Goal: Task Accomplishment & Management: Manage account settings

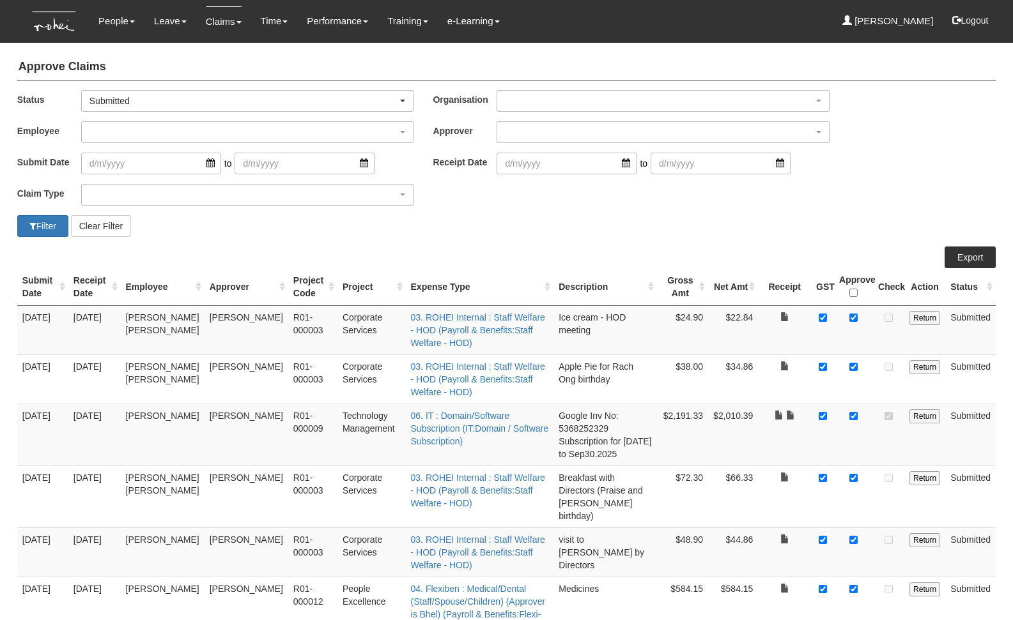
select select "50"
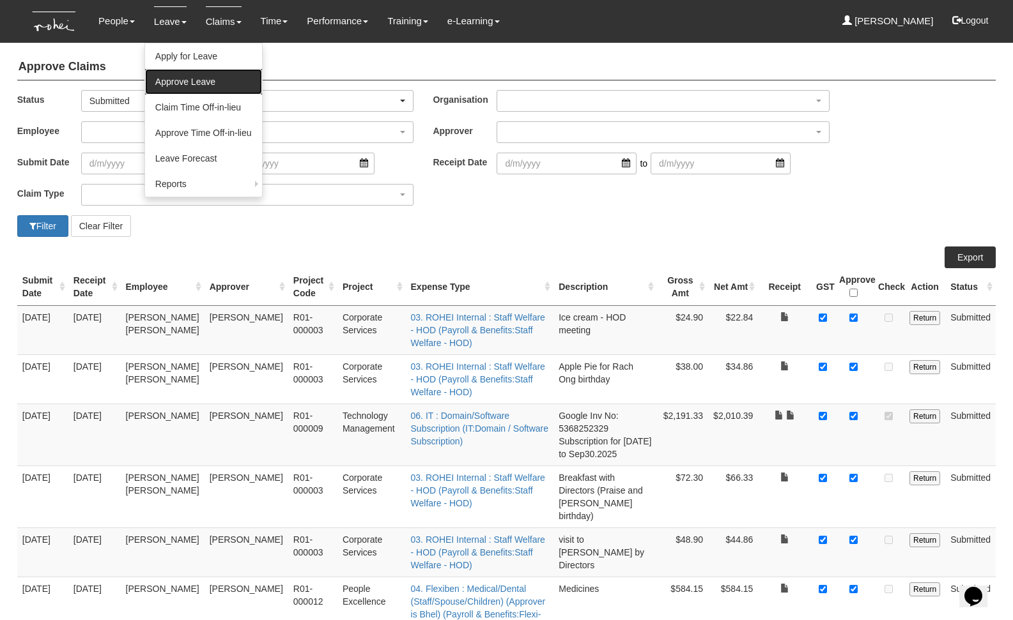
click at [184, 84] on link "Approve Leave" at bounding box center [203, 82] width 117 height 26
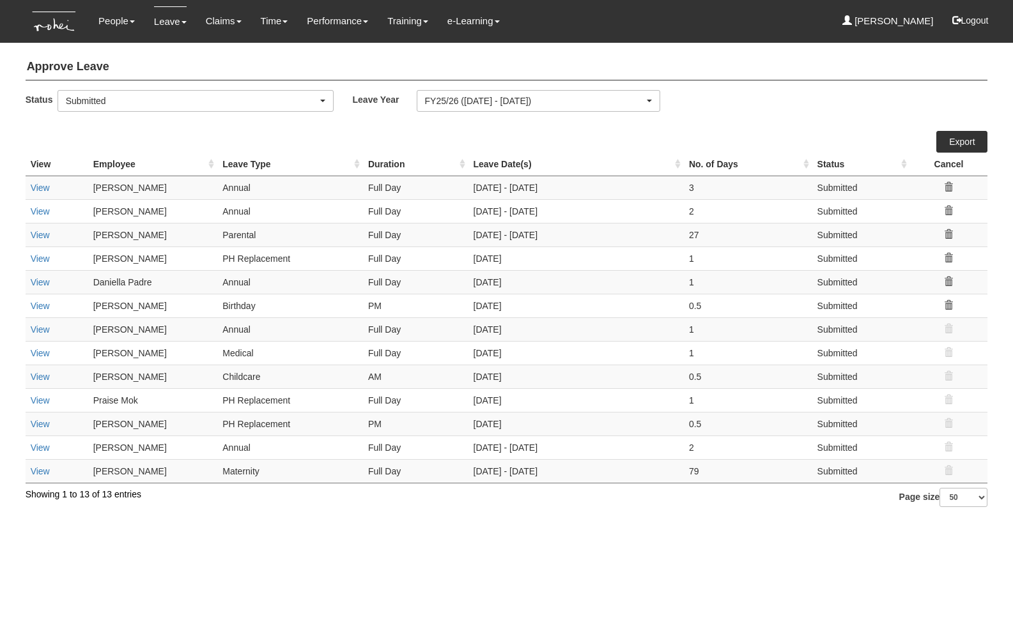
select select "50"
click at [43, 194] on td "View" at bounding box center [57, 188] width 63 height 24
click at [44, 193] on td "View" at bounding box center [57, 188] width 63 height 24
click at [46, 185] on link "View" at bounding box center [40, 188] width 19 height 10
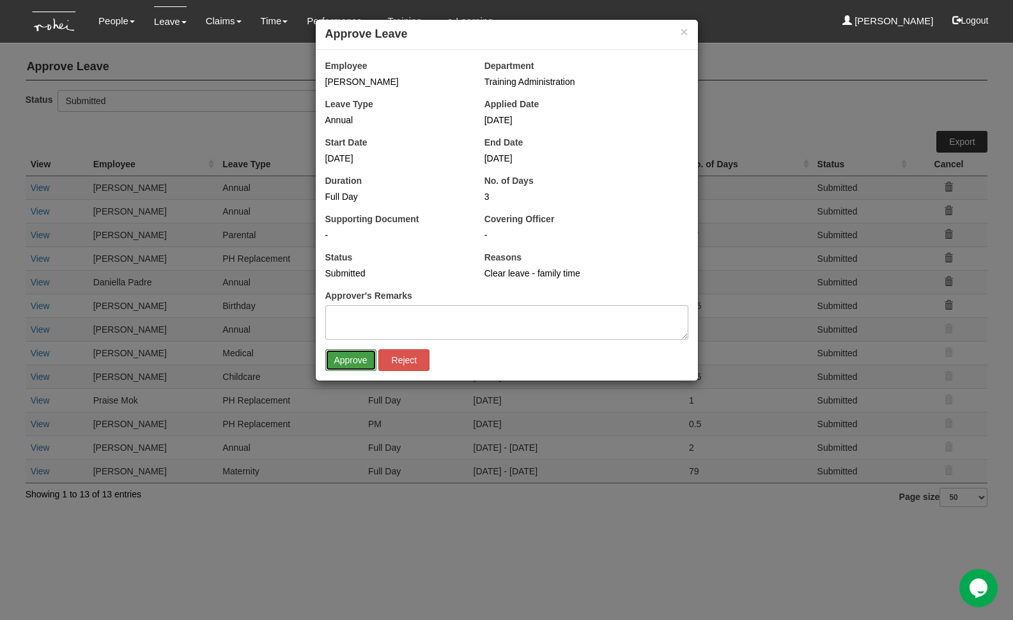
click at [355, 362] on input "Approve" at bounding box center [350, 360] width 51 height 22
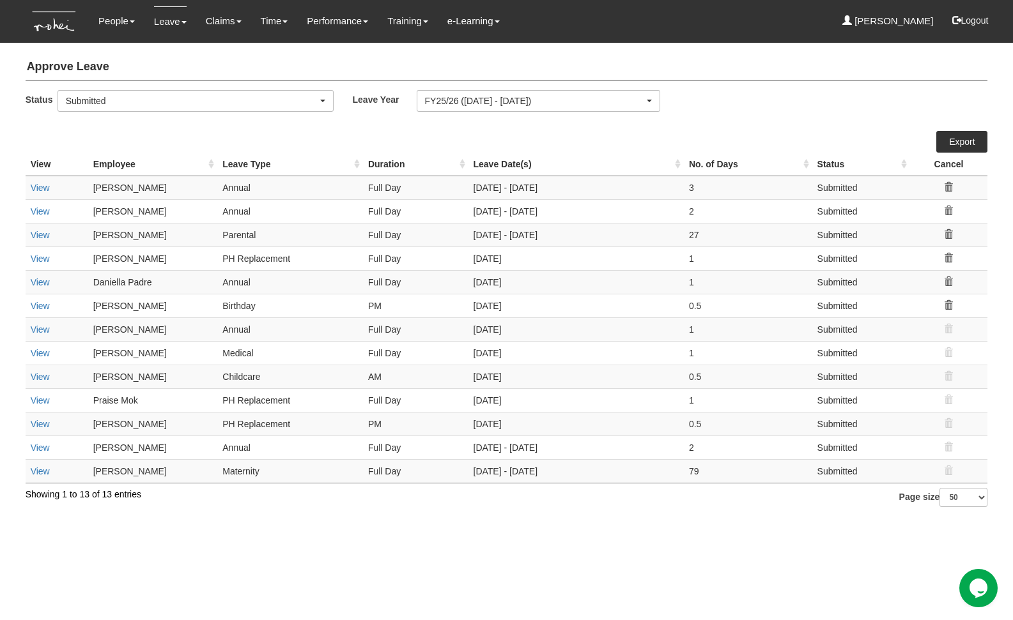
select select "50"
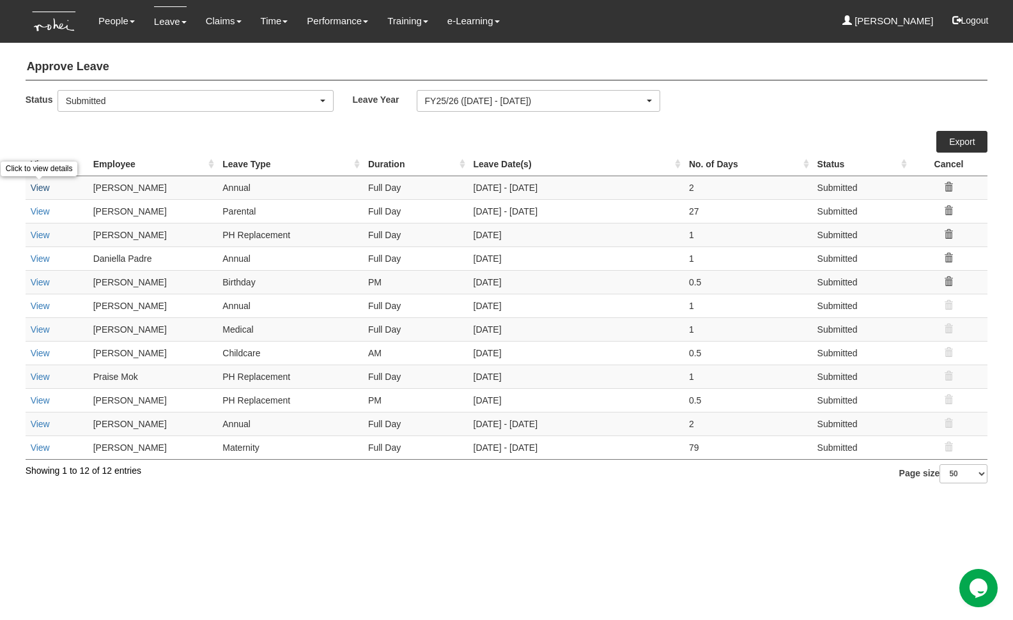
click at [42, 191] on link "View" at bounding box center [40, 188] width 19 height 10
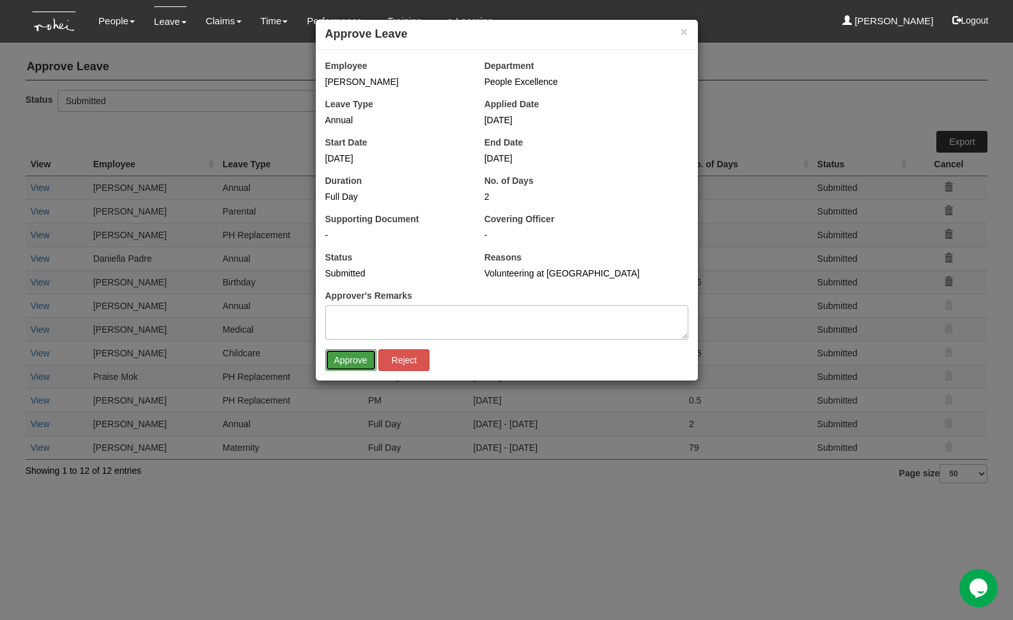
click at [339, 358] on input "Approve" at bounding box center [350, 360] width 51 height 22
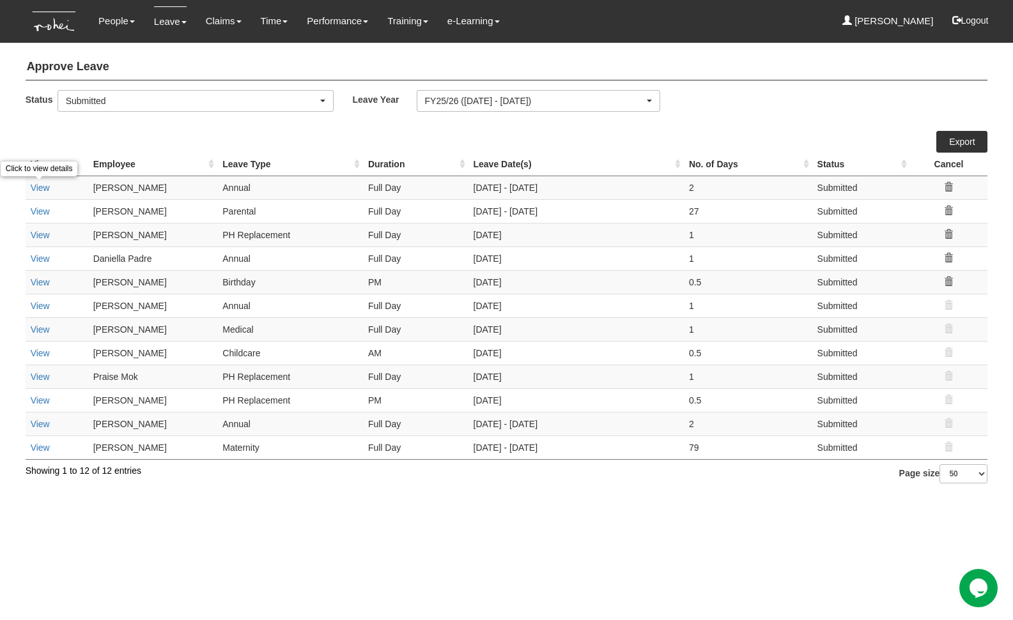
select select "50"
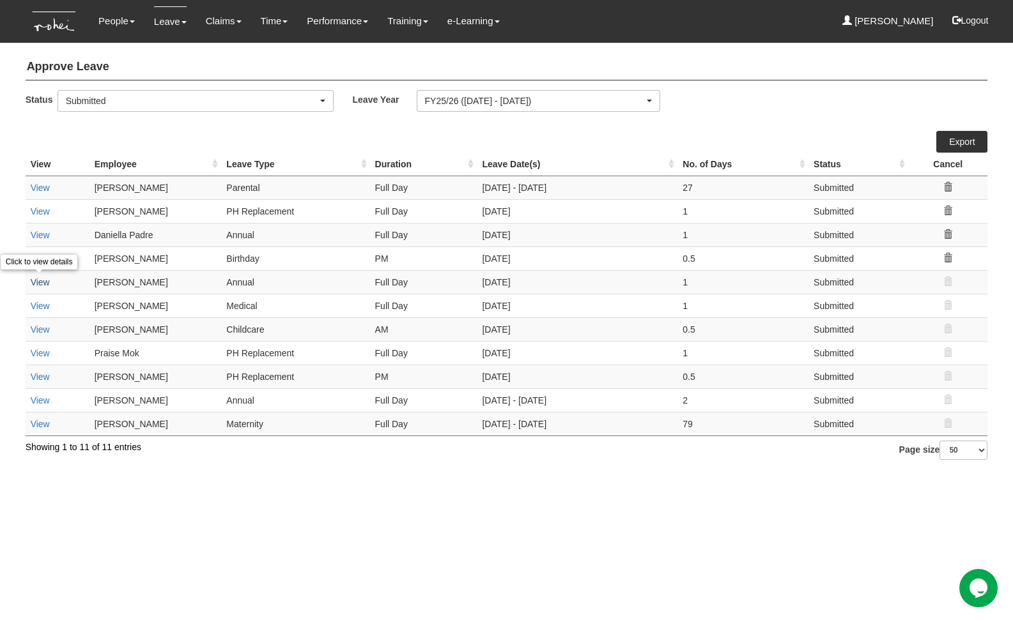
click at [41, 282] on link "View" at bounding box center [40, 282] width 19 height 10
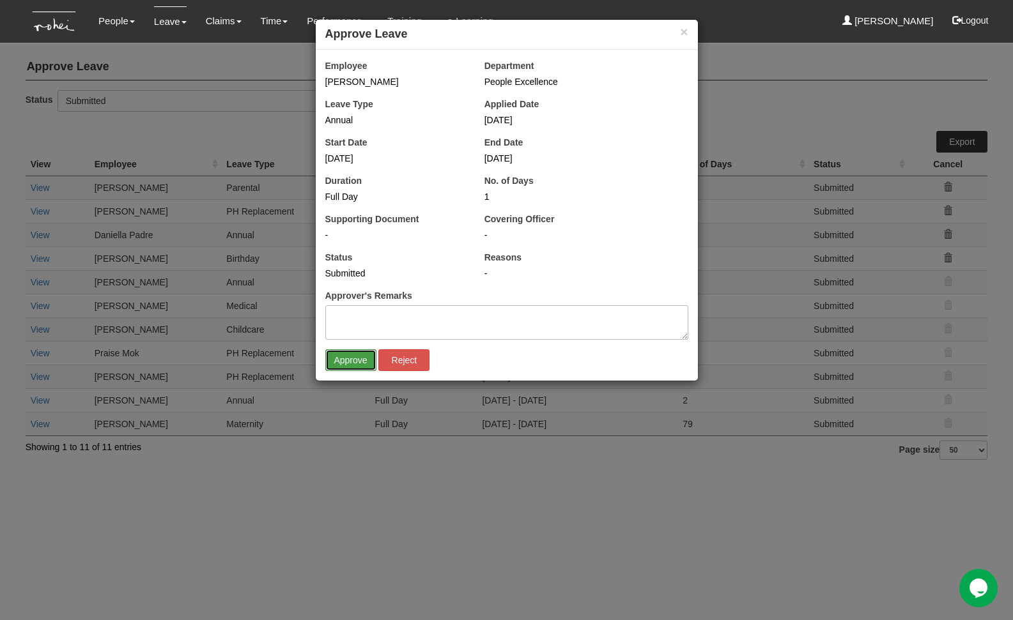
click at [343, 363] on input "Approve" at bounding box center [350, 360] width 51 height 22
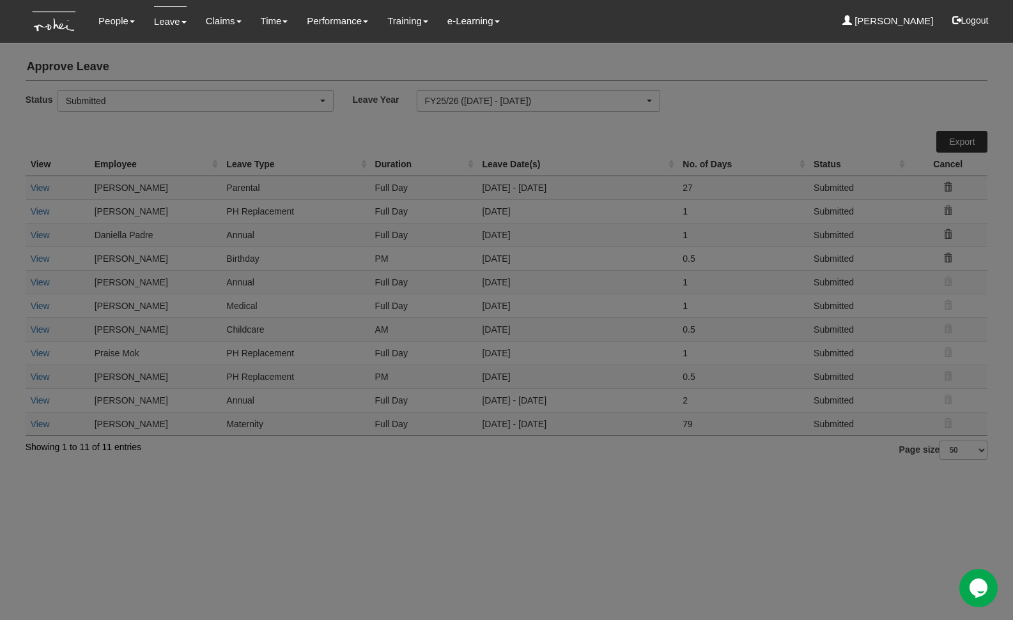
select select "50"
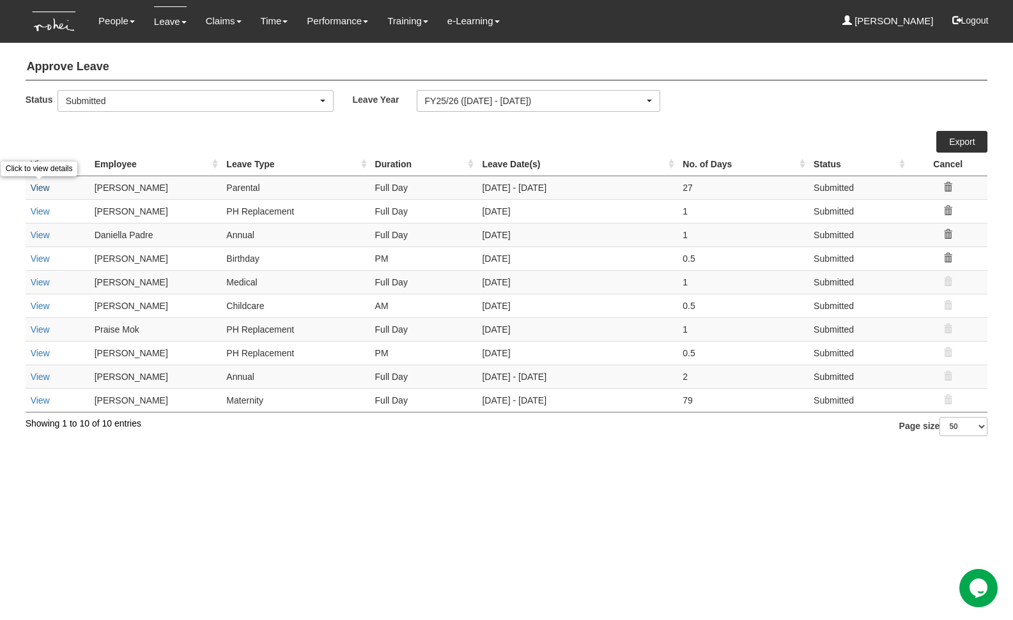
click at [42, 188] on link "View" at bounding box center [40, 188] width 19 height 10
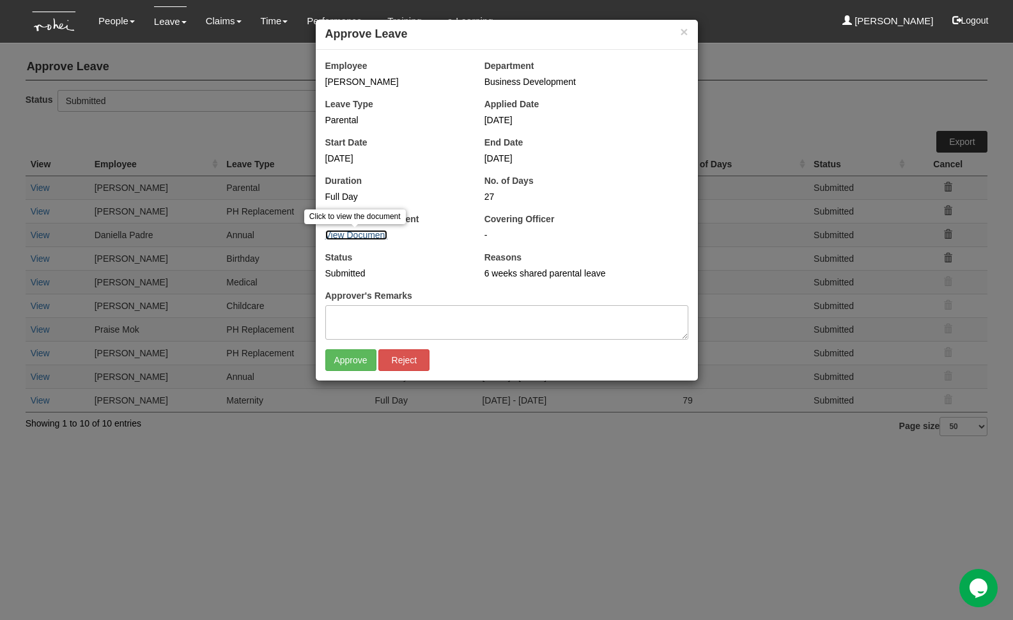
click at [383, 234] on link "View Document" at bounding box center [356, 235] width 63 height 10
click at [358, 357] on input "Approve" at bounding box center [350, 360] width 51 height 22
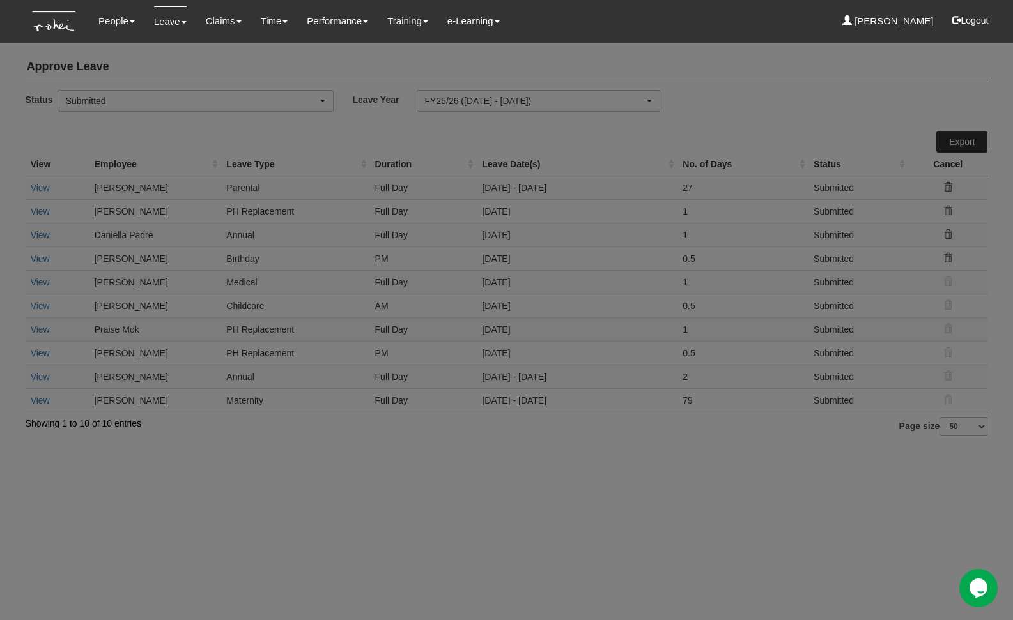
select select "50"
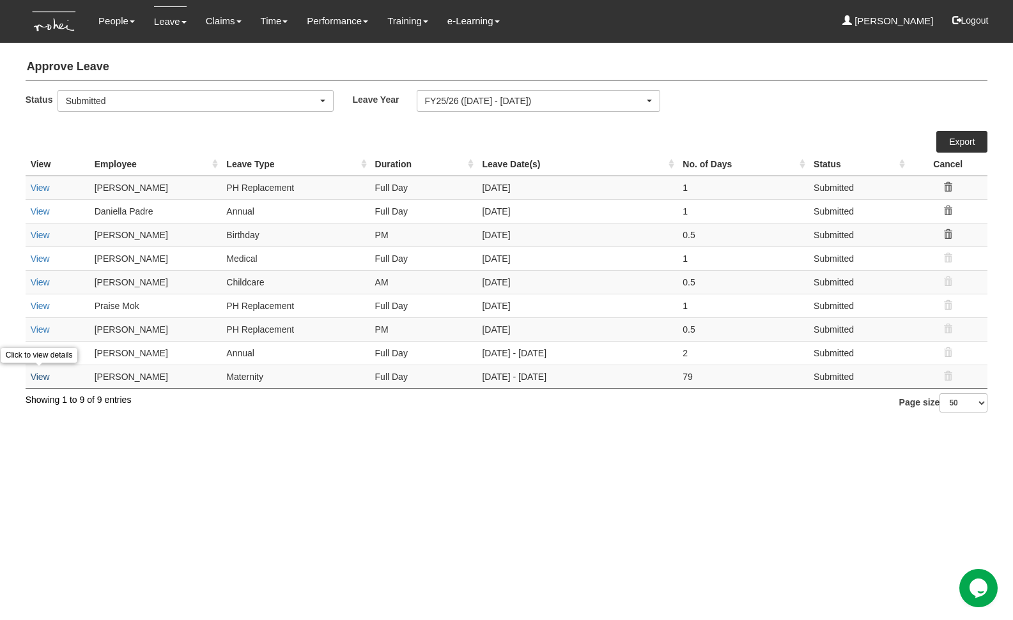
click at [42, 372] on link "View" at bounding box center [40, 377] width 19 height 10
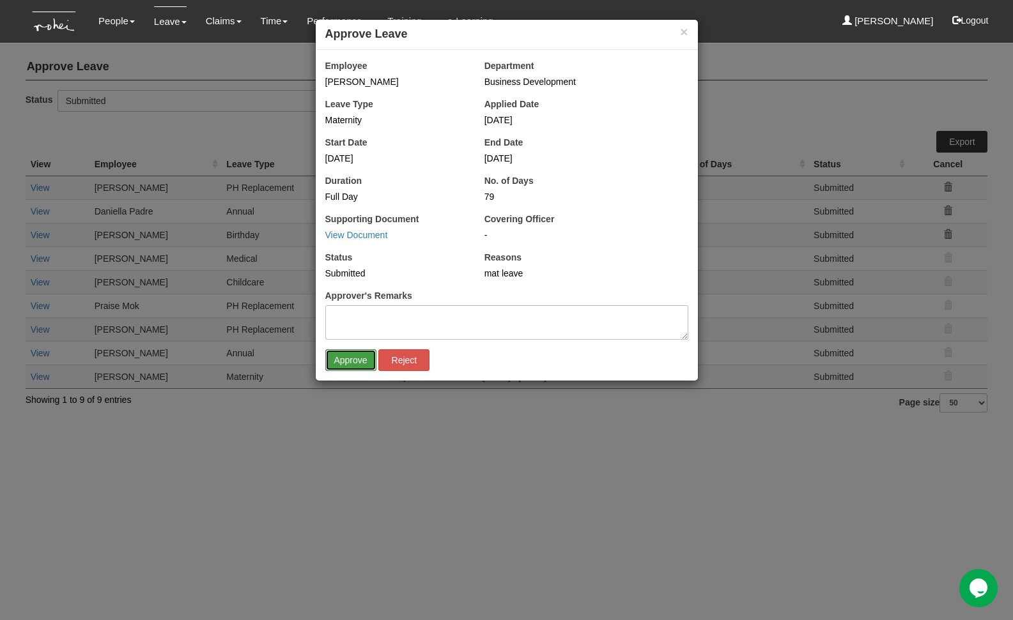
click at [348, 361] on input "Approve" at bounding box center [350, 360] width 51 height 22
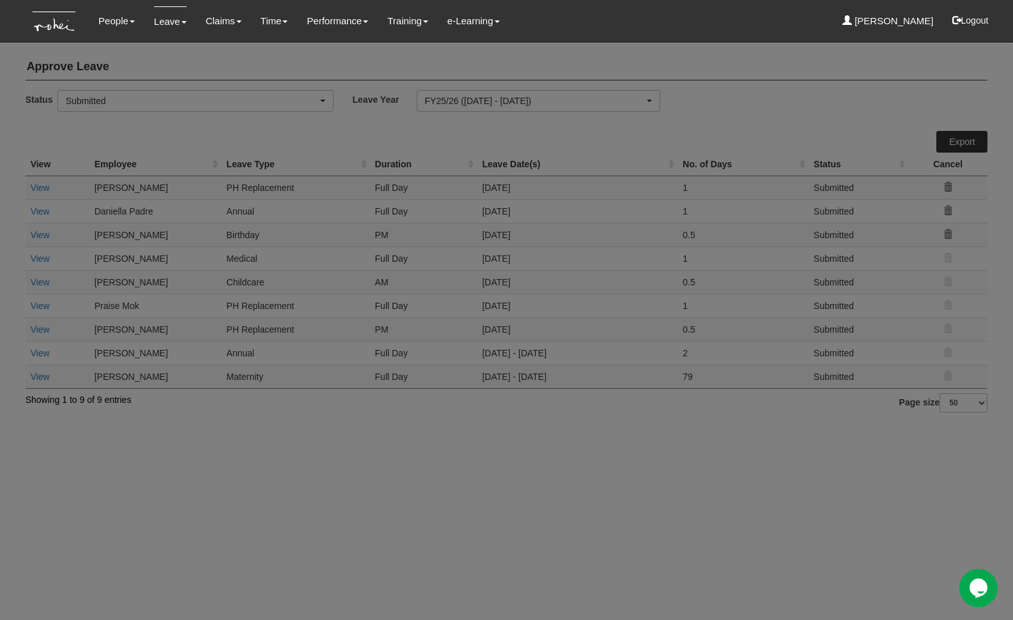
select select "50"
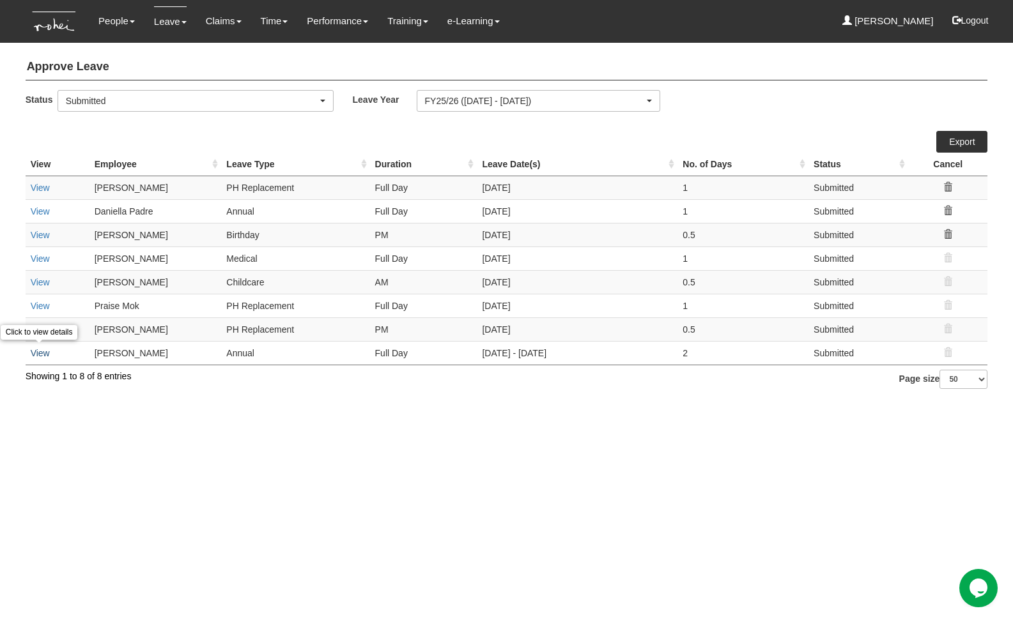
click at [40, 355] on link "View" at bounding box center [40, 353] width 19 height 10
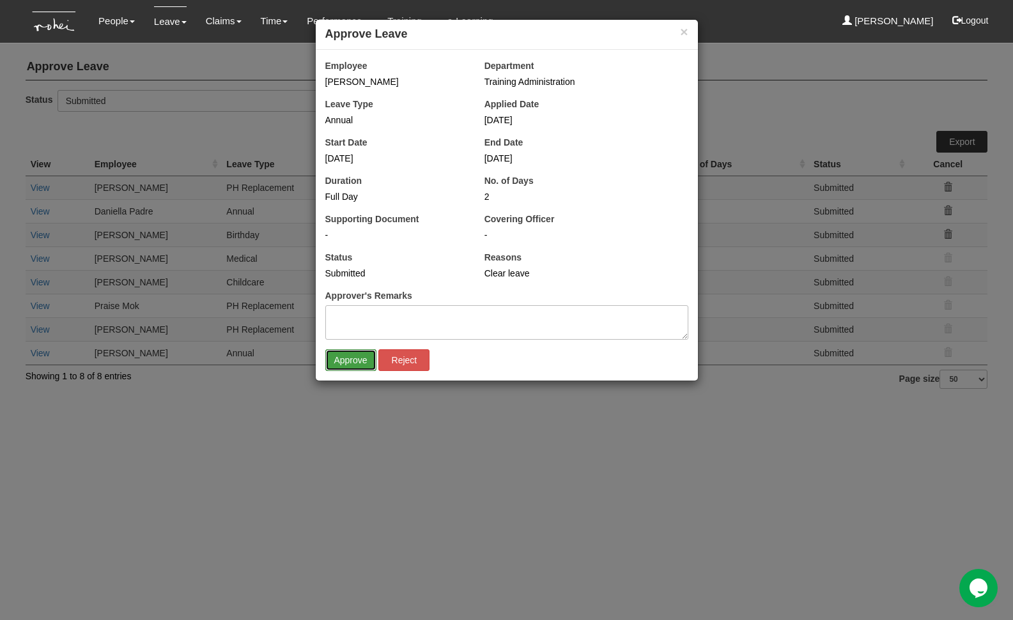
click at [350, 358] on input "Approve" at bounding box center [350, 360] width 51 height 22
select select "50"
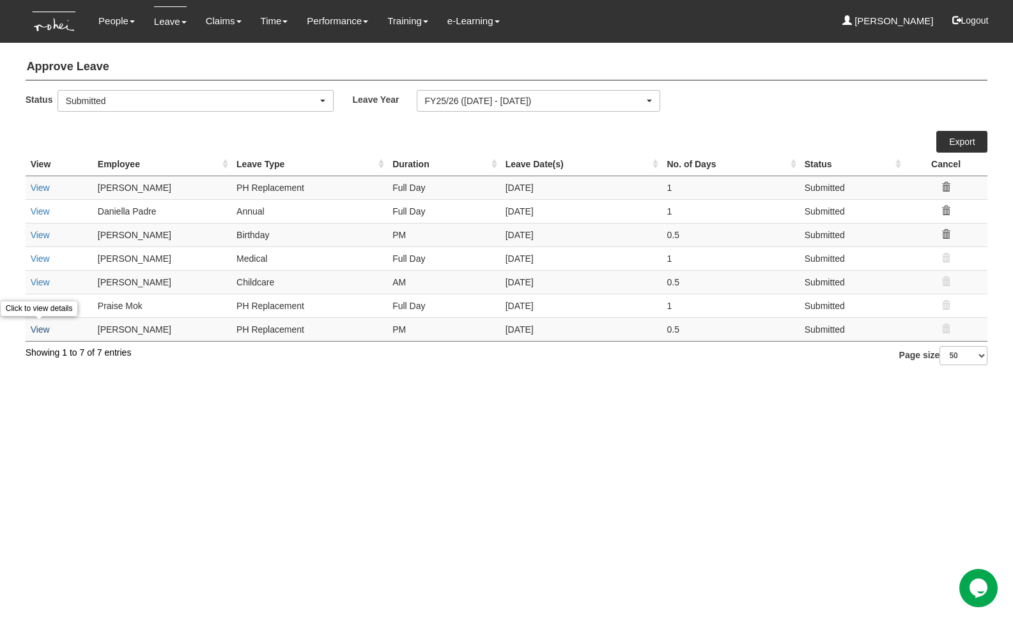
click at [45, 328] on link "View" at bounding box center [40, 330] width 19 height 10
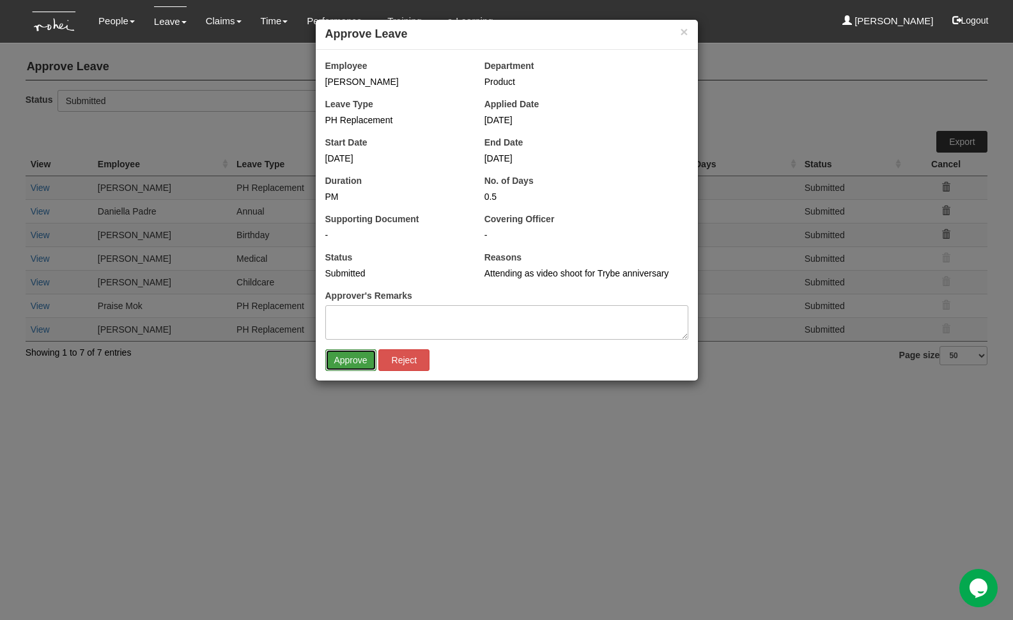
click at [332, 359] on input "Approve" at bounding box center [350, 360] width 51 height 22
select select "50"
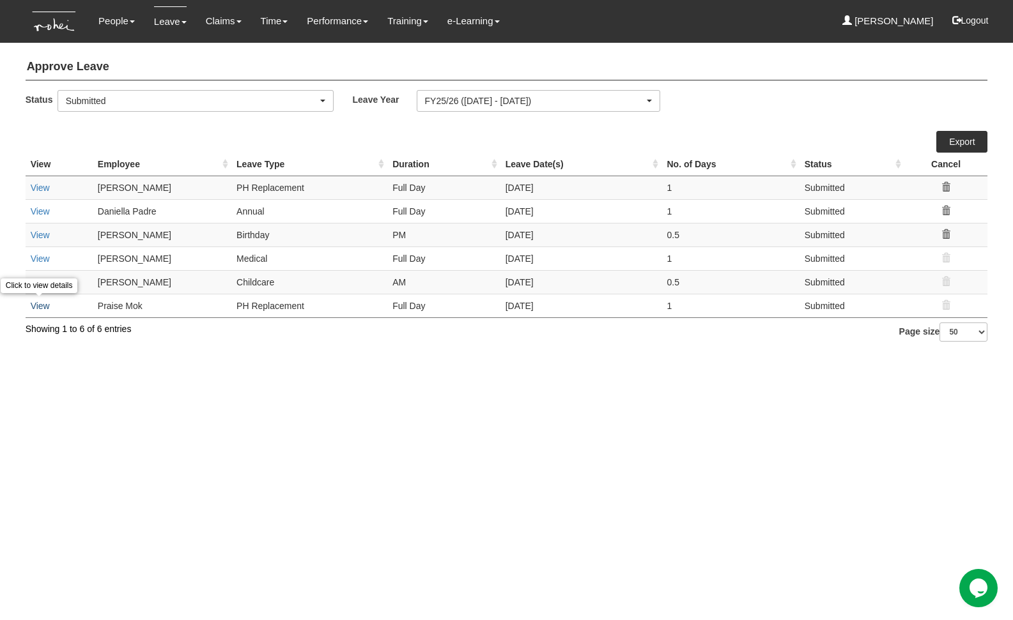
click at [42, 305] on link "View" at bounding box center [40, 306] width 19 height 10
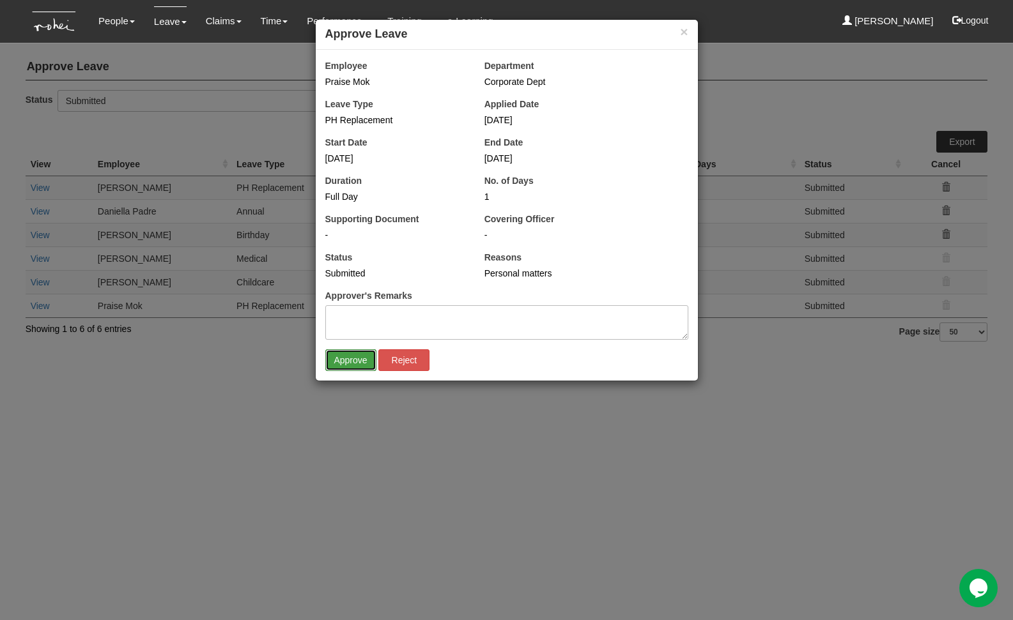
click at [343, 367] on input "Approve" at bounding box center [350, 360] width 51 height 22
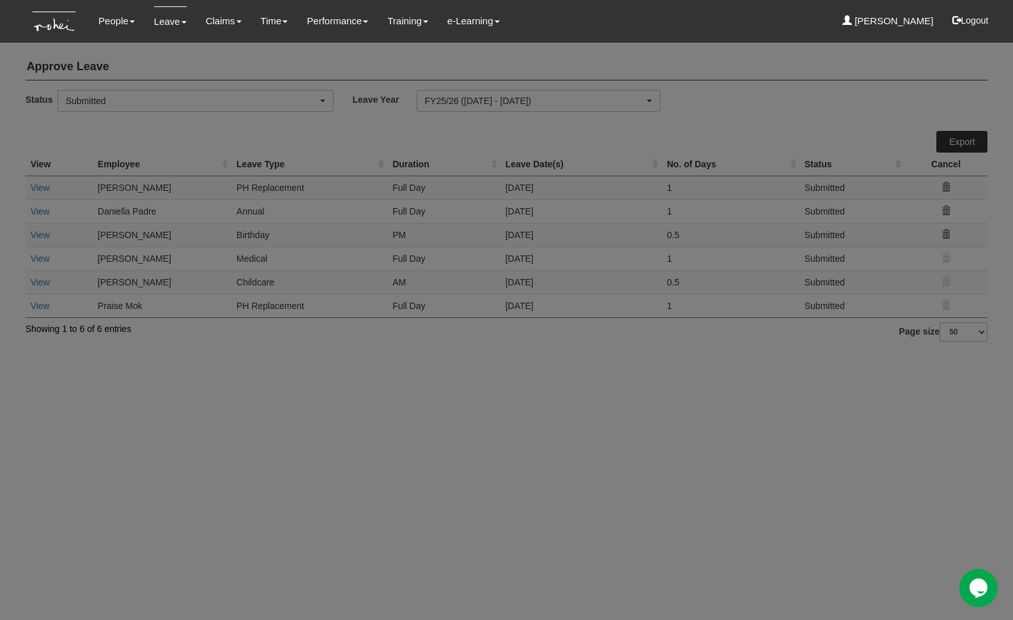
select select "50"
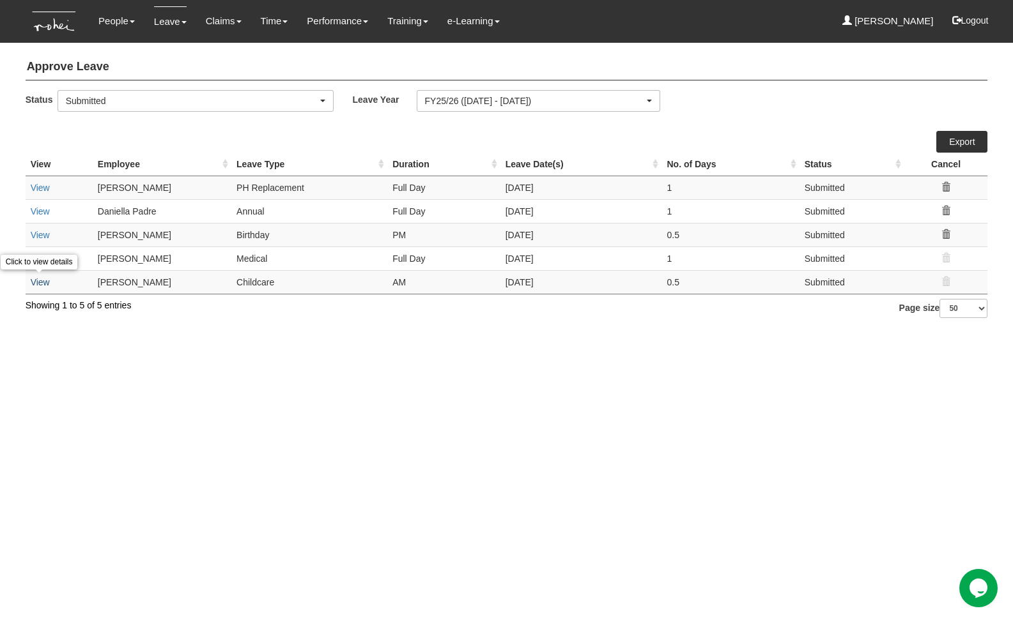
click at [45, 282] on link "View" at bounding box center [40, 282] width 19 height 10
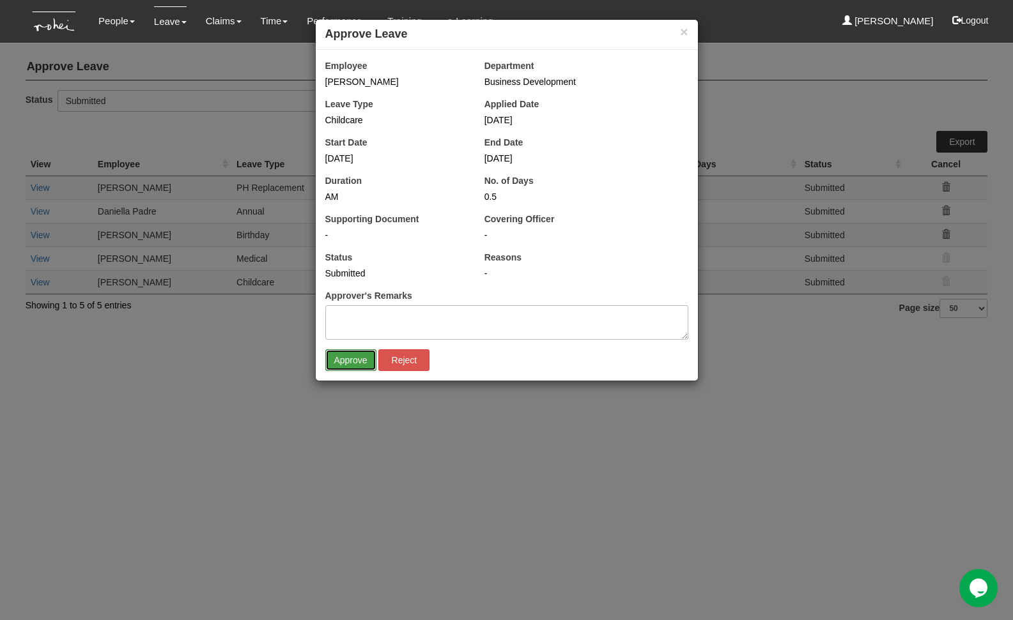
click at [354, 363] on input "Approve" at bounding box center [350, 360] width 51 height 22
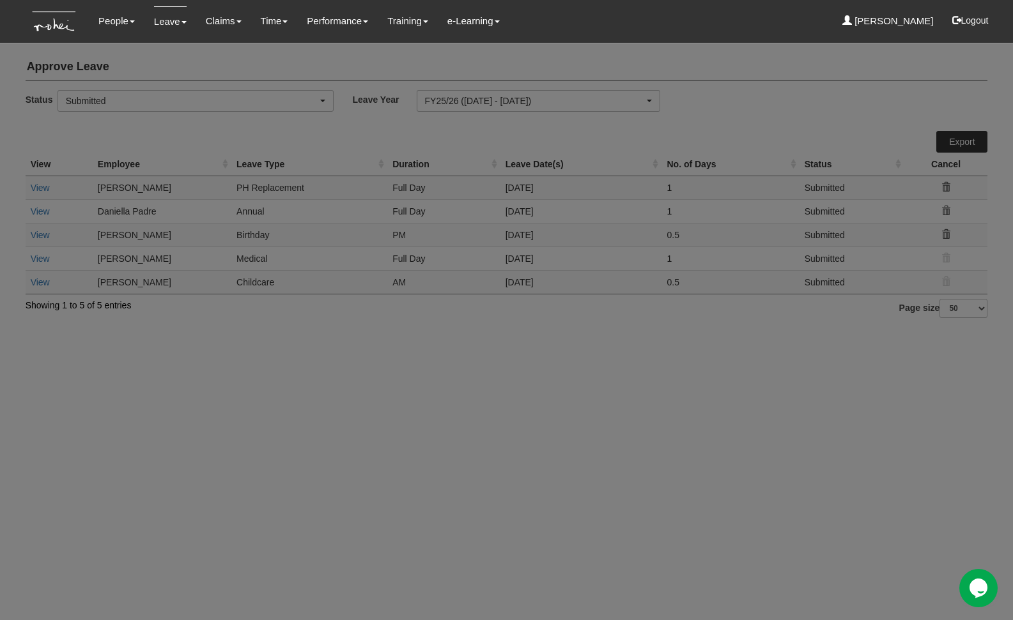
select select "50"
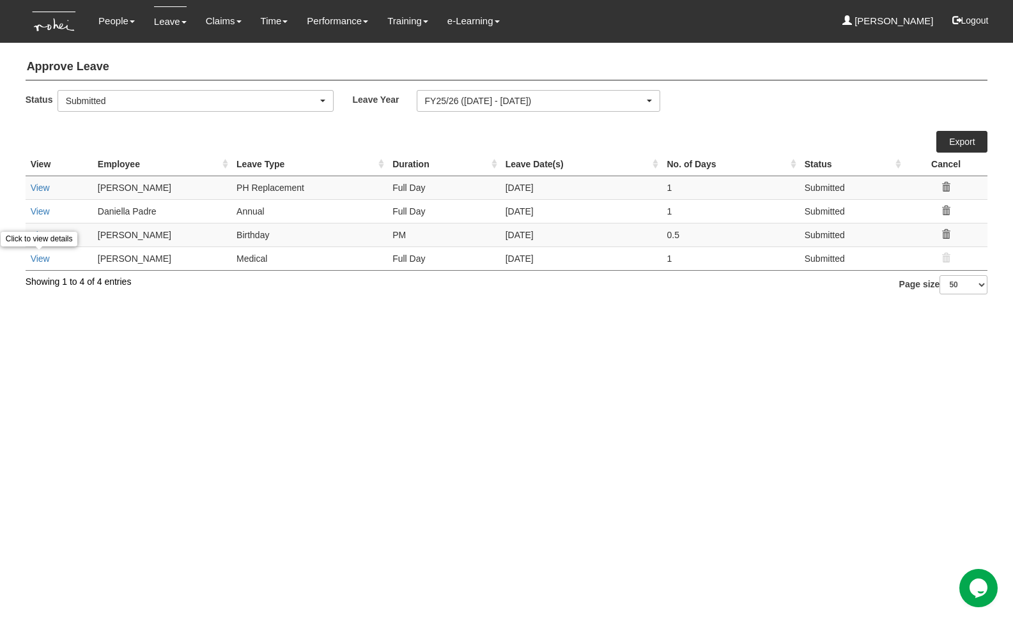
click at [42, 260] on link "View" at bounding box center [40, 259] width 19 height 10
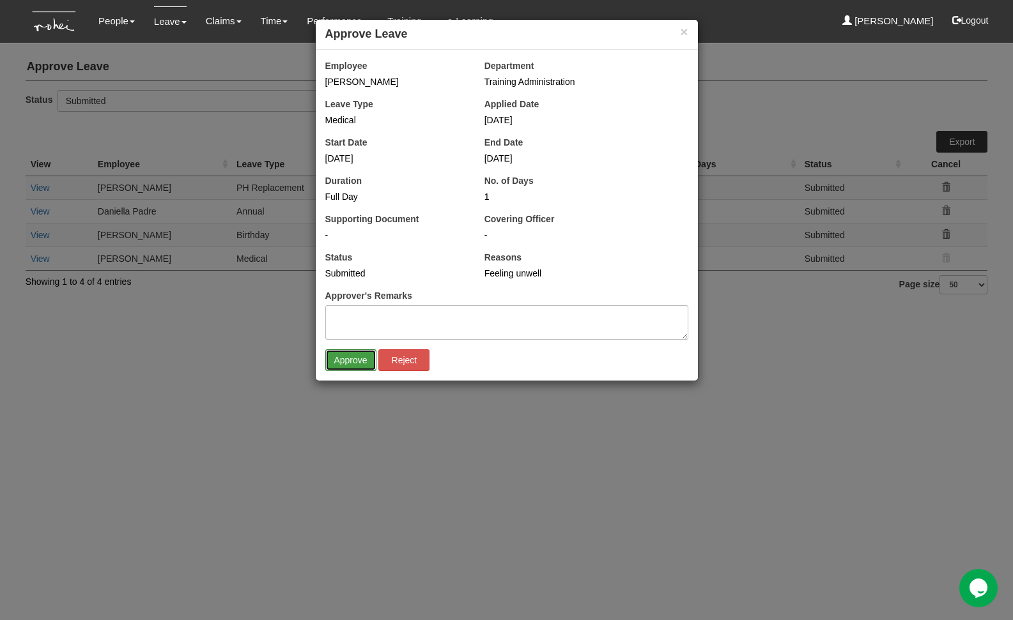
click at [341, 363] on input "Approve" at bounding box center [350, 360] width 51 height 22
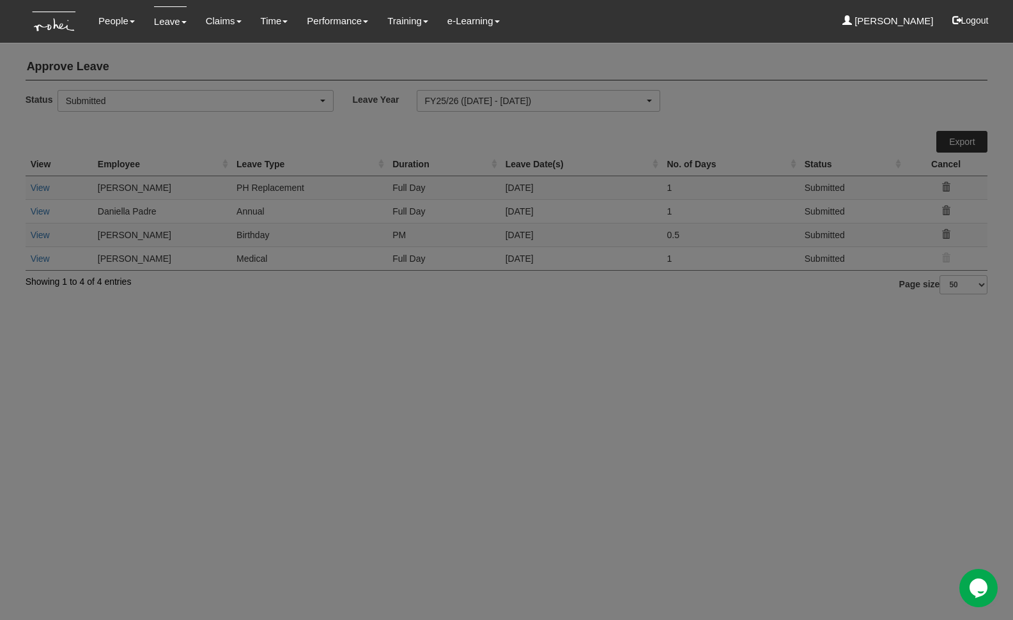
select select "50"
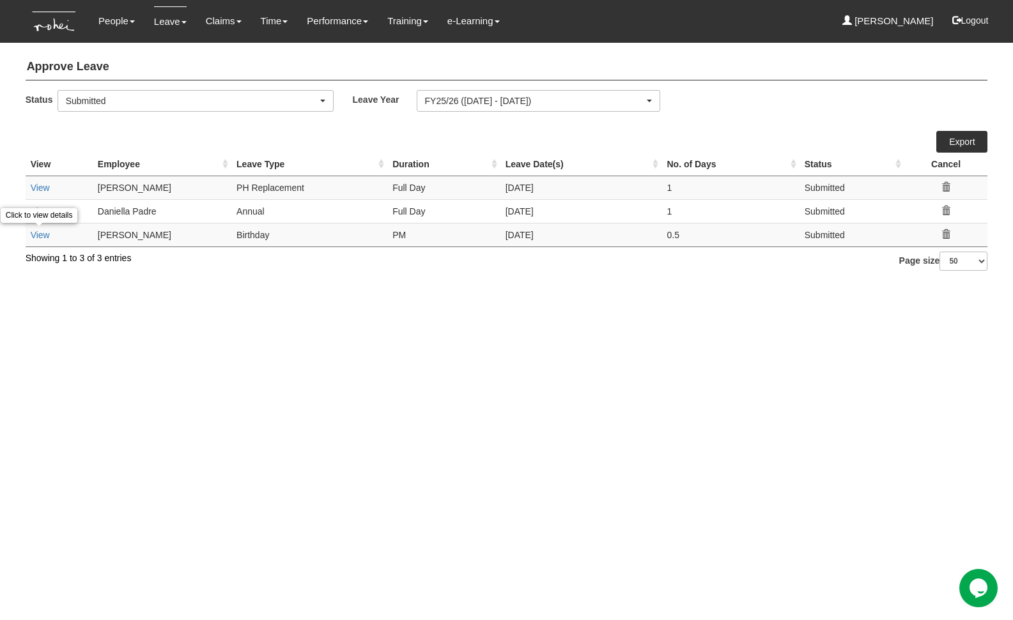
click at [47, 236] on link "View" at bounding box center [40, 235] width 19 height 10
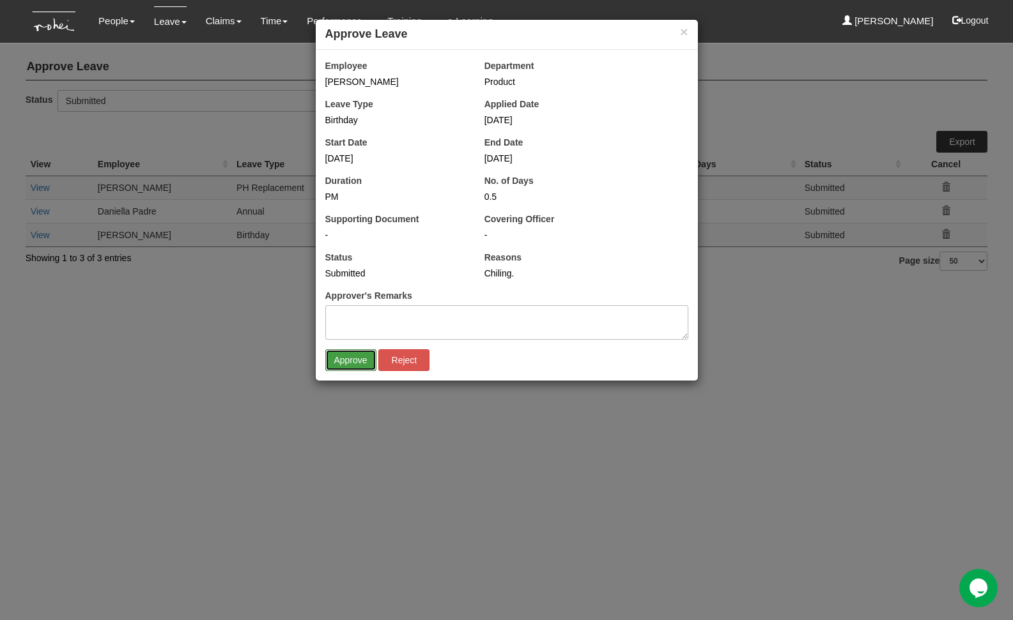
click at [351, 362] on input "Approve" at bounding box center [350, 360] width 51 height 22
select select "50"
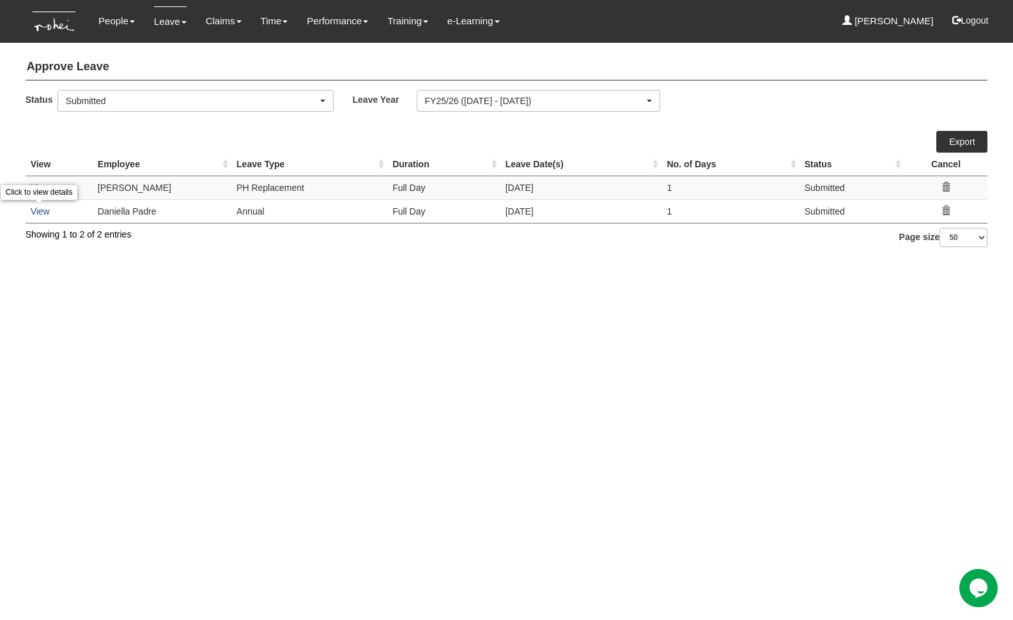
click at [42, 215] on link "View" at bounding box center [40, 211] width 19 height 10
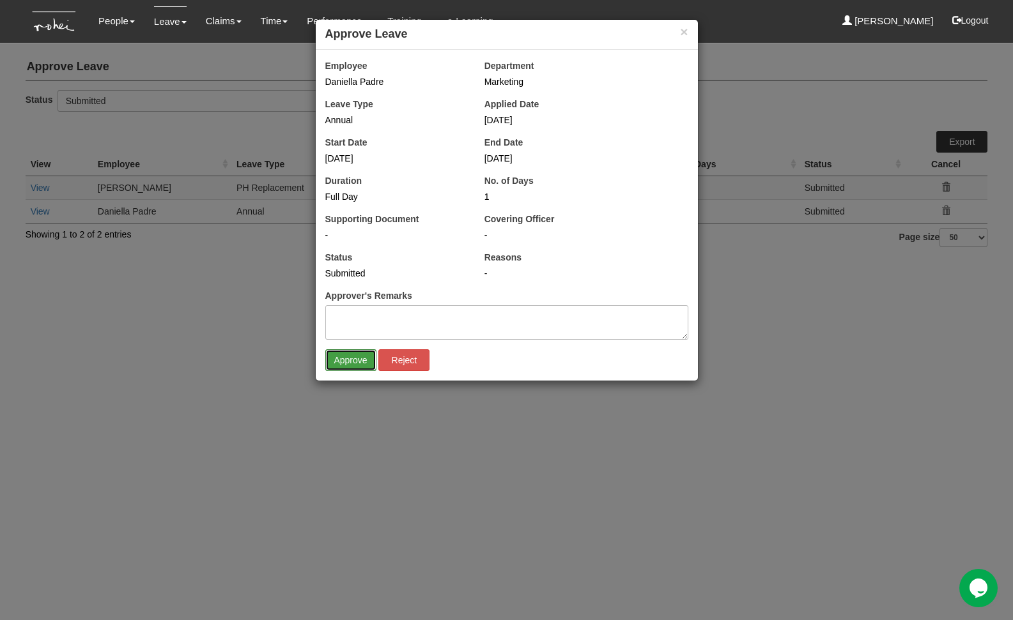
click at [347, 356] on input "Approve" at bounding box center [350, 360] width 51 height 22
select select "50"
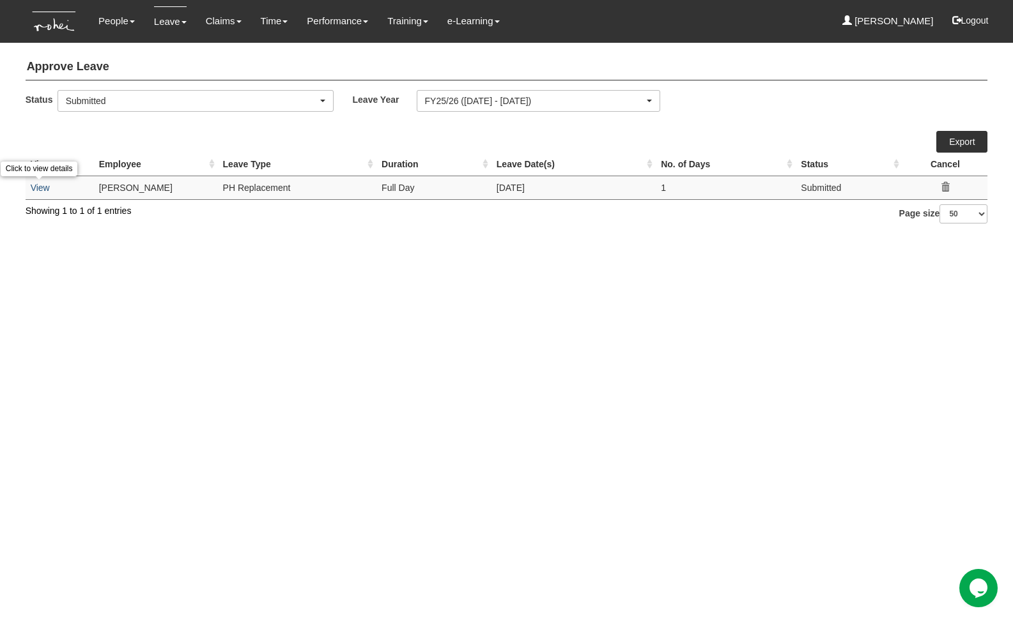
click at [46, 187] on link "View" at bounding box center [40, 188] width 19 height 10
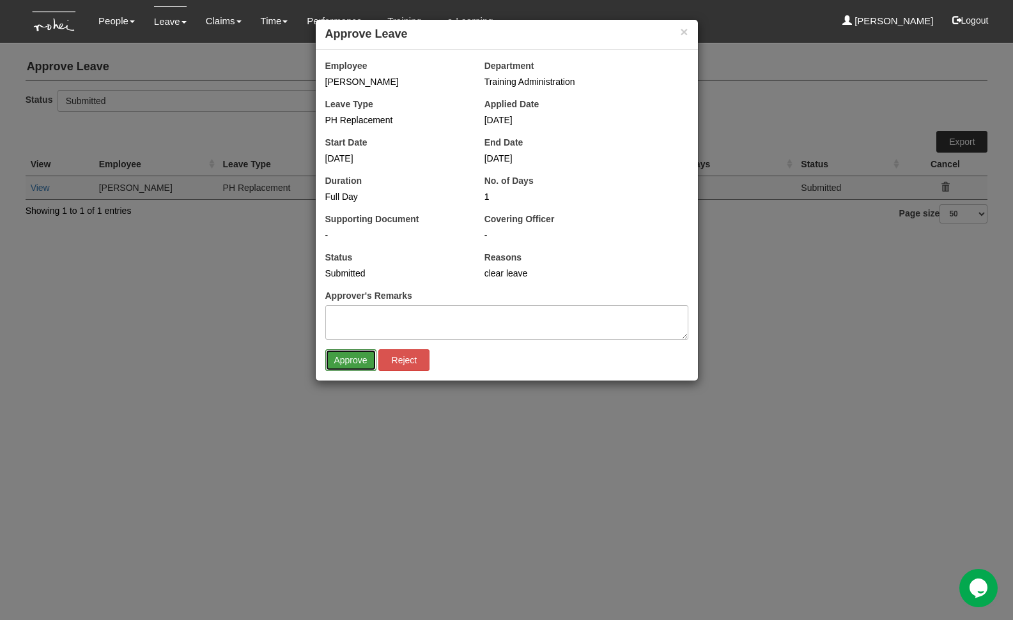
click at [349, 358] on input "Approve" at bounding box center [350, 360] width 51 height 22
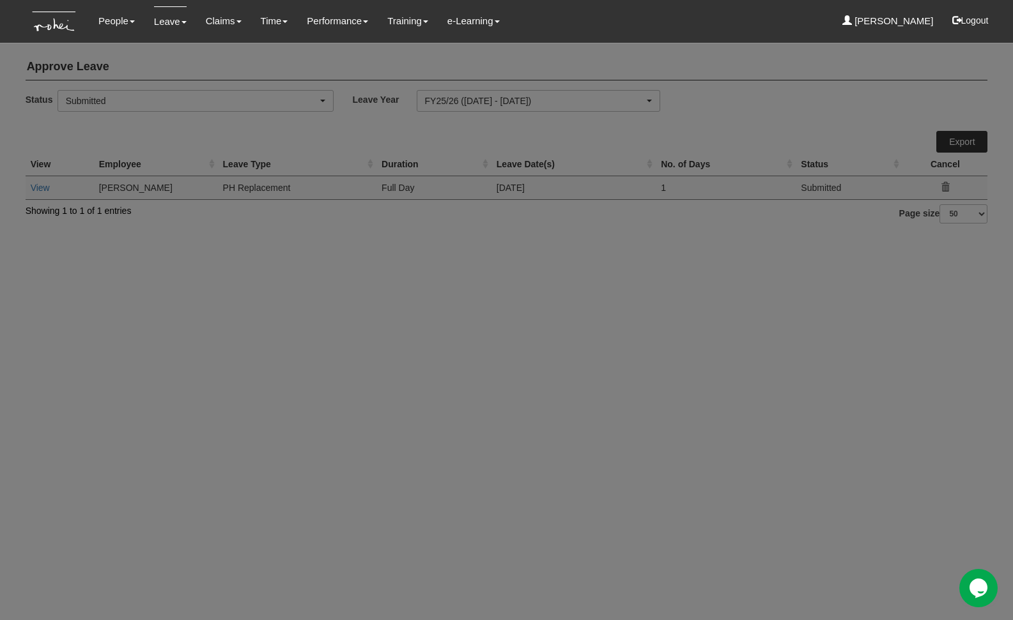
select select "50"
